Goal: Find specific page/section: Find specific page/section

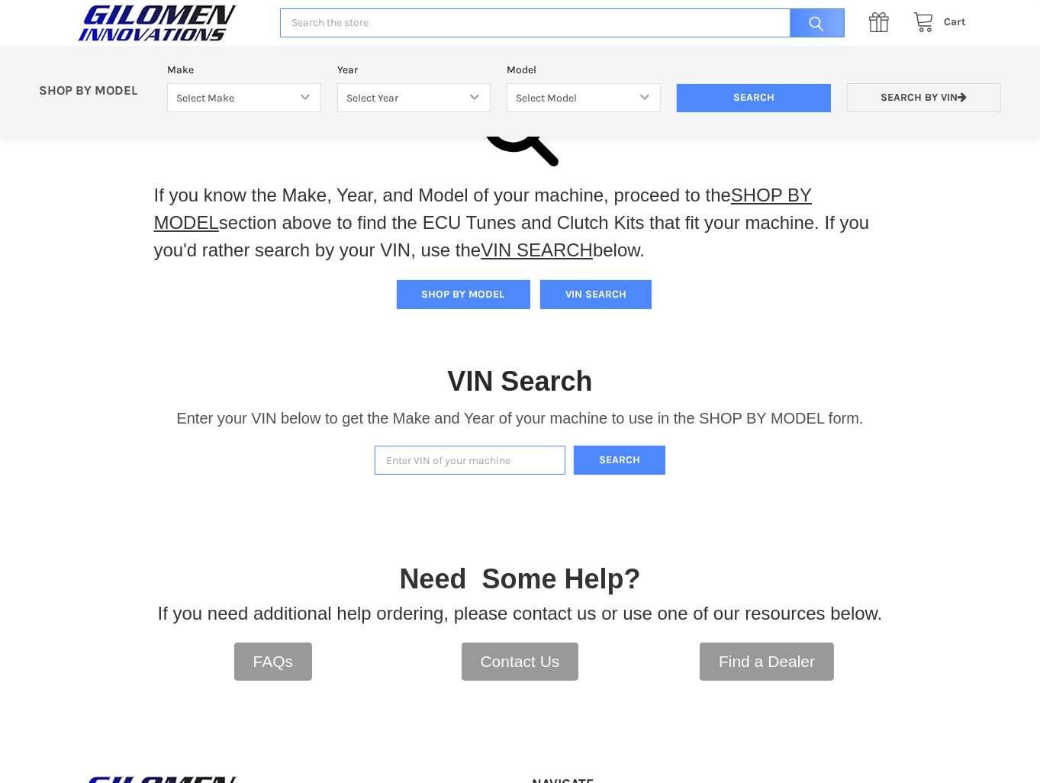
scroll to position [153, 0]
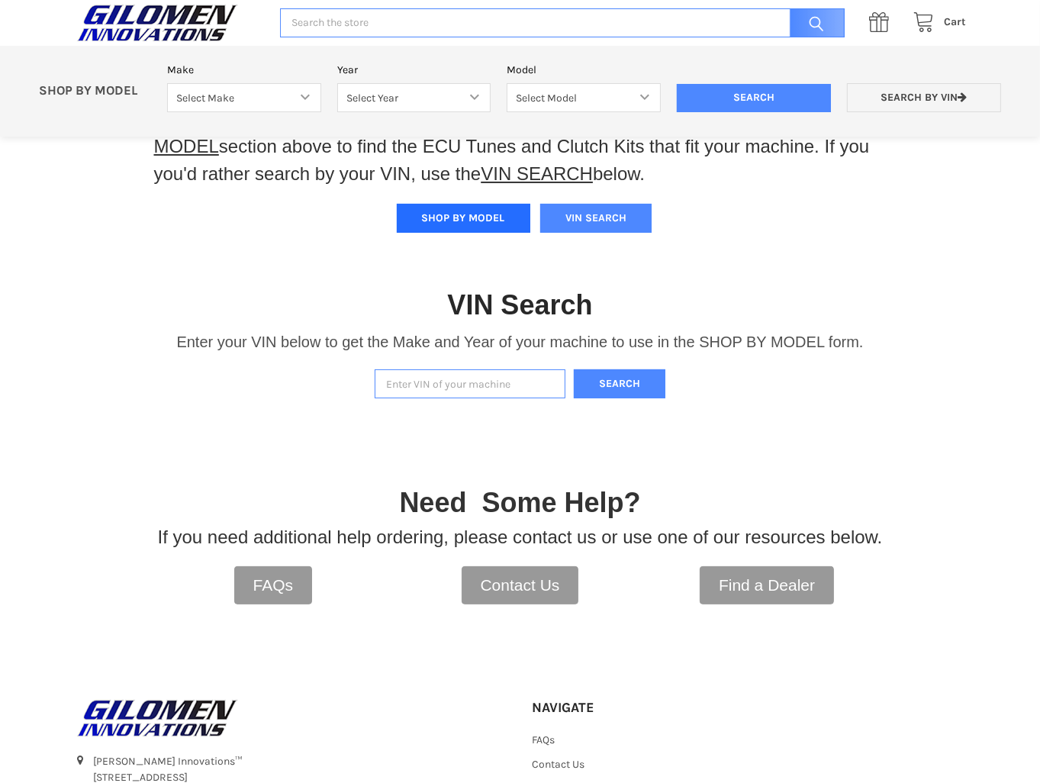
click at [465, 224] on button "SHOP BY MODEL" at bounding box center [463, 218] width 133 height 29
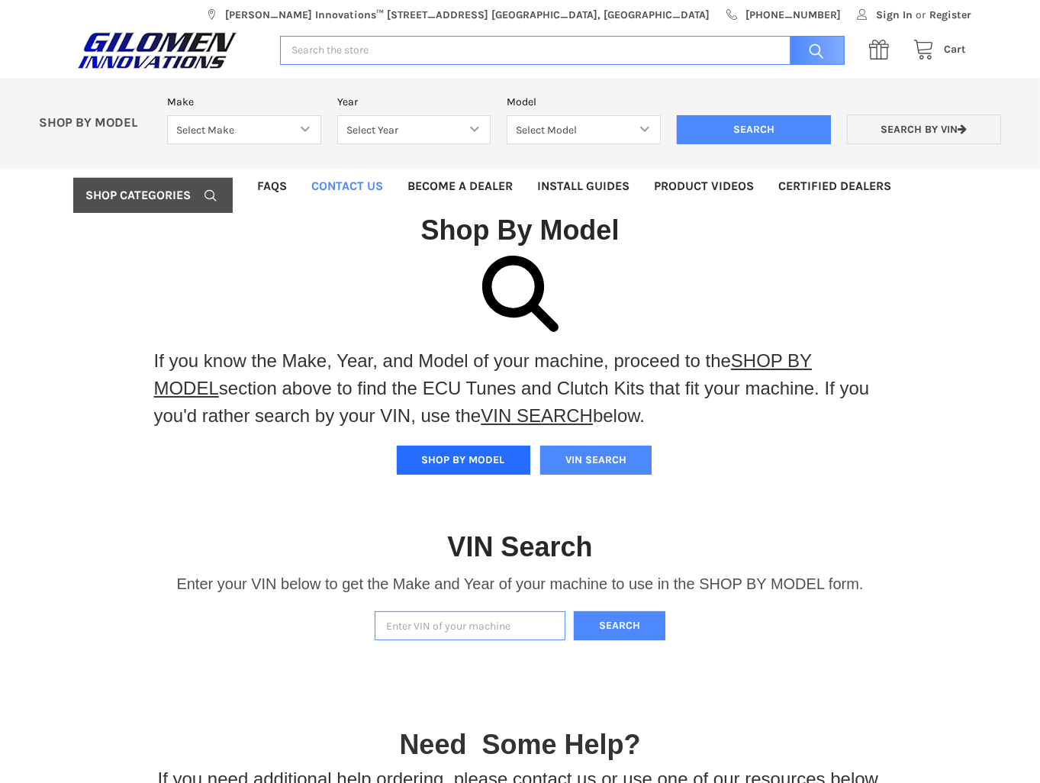
scroll to position [0, 0]
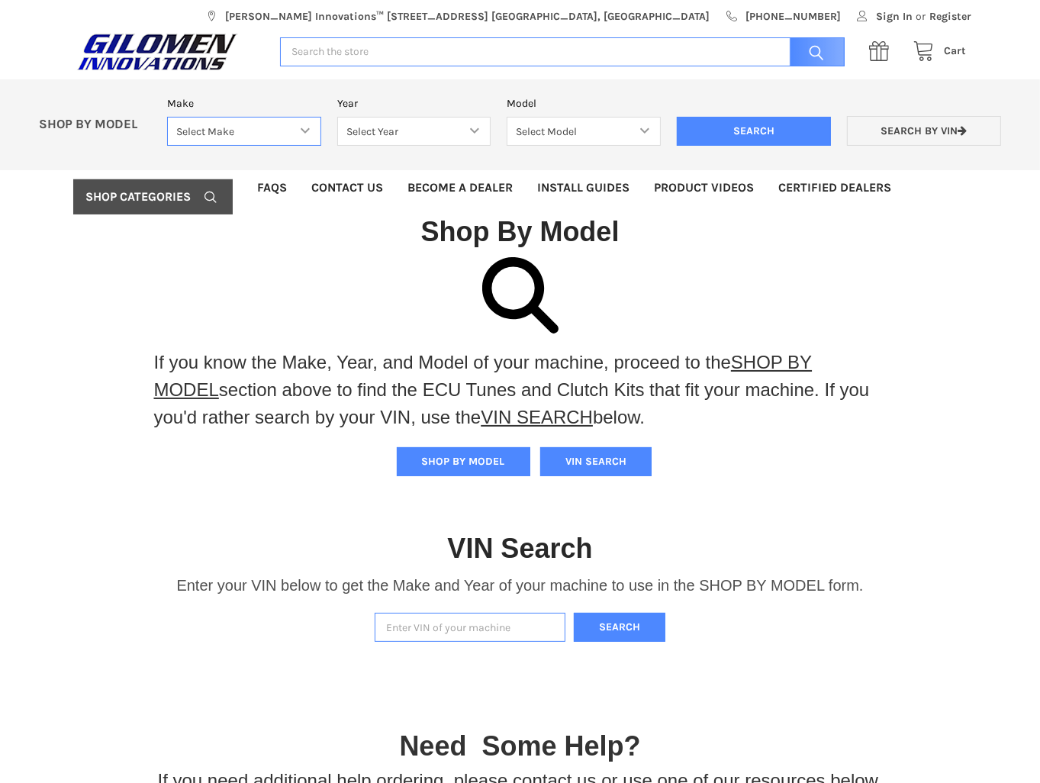
click at [312, 129] on select "Select Make Bobcat UTV Gravely UTV ACE 900 RANGER 570 Ranger 700 / 800 RANGER 9…" at bounding box center [244, 132] width 154 height 30
select select "330"
click at [167, 117] on select "Select Make Bobcat UTV Gravely UTV ACE 900 RANGER 570 Ranger 700 / 800 RANGER 9…" at bounding box center [244, 132] width 154 height 30
click at [474, 128] on select "Select Year [DATE] 2018 2019 2020 2021 2022 2023 2024 2025" at bounding box center [414, 132] width 154 height 30
select select "664"
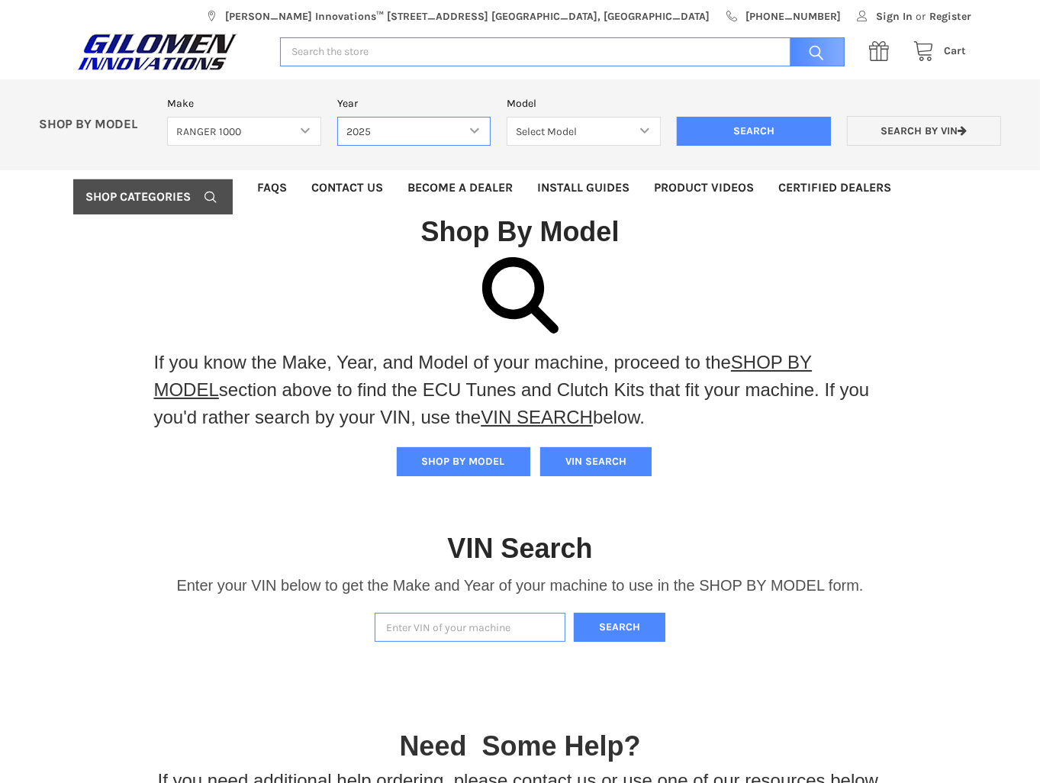
click at [337, 117] on select "Select Year [DATE] 2018 2019 2020 2021 2022 2023 2024 2025" at bounding box center [414, 132] width 154 height 30
click at [636, 130] on select "Select Model Ranger 1000 Basic 61 HP SOHC Ranger 1000 Crew Basic 61 HP SOHC Ran…" at bounding box center [584, 132] width 154 height 30
select select "668"
click at [507, 117] on select "Select Model Ranger 1000 Basic 61 HP SOHC Ranger 1000 Crew Basic 61 HP SOHC Ran…" at bounding box center [584, 132] width 154 height 30
click at [761, 124] on input "Search" at bounding box center [754, 131] width 154 height 29
